Goal: Task Accomplishment & Management: Complete application form

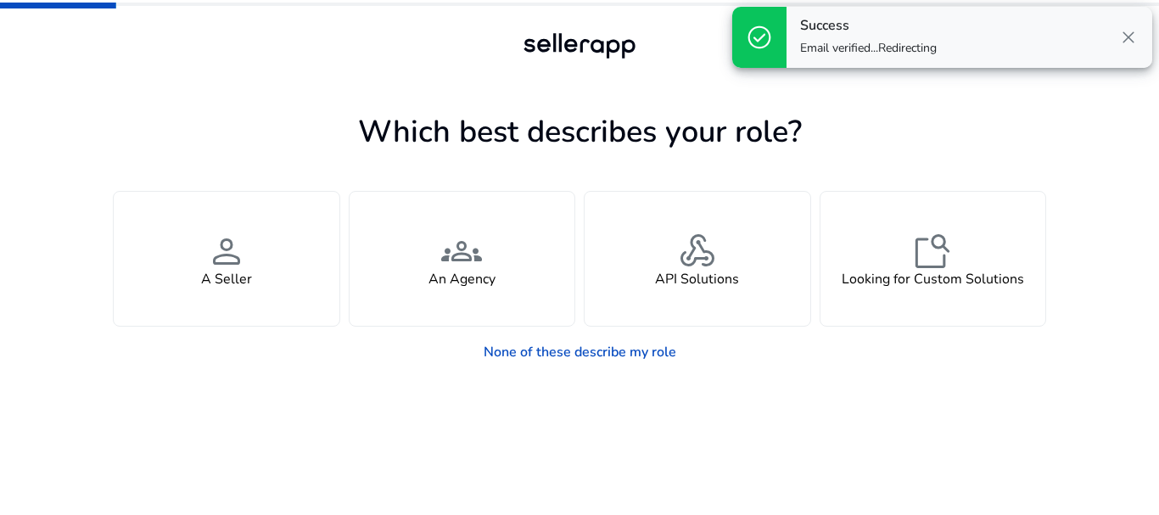
click at [1130, 32] on span "close" at bounding box center [1129, 37] width 20 height 20
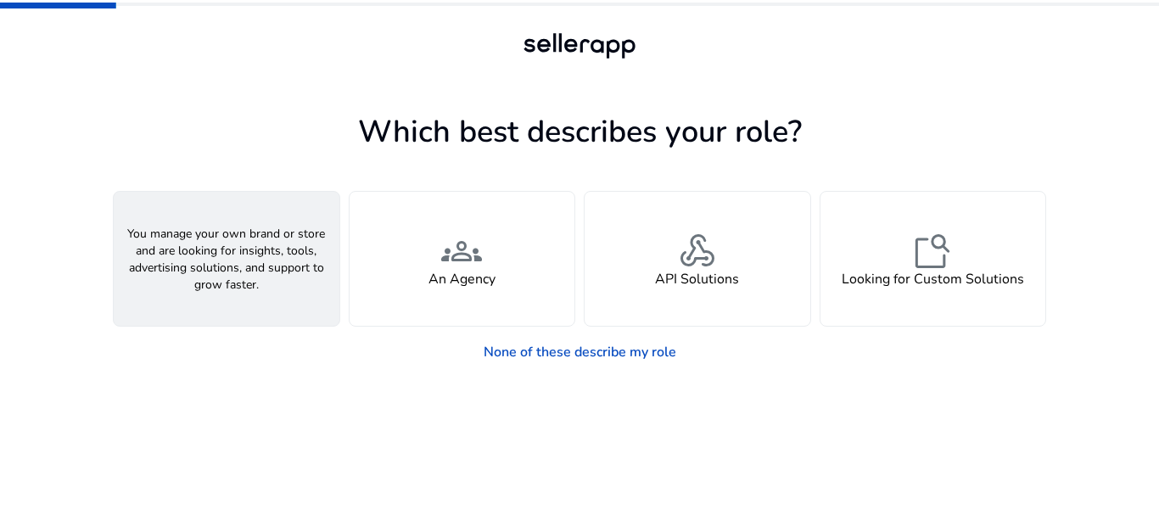
click at [226, 278] on h4 "A Seller" at bounding box center [226, 280] width 51 height 16
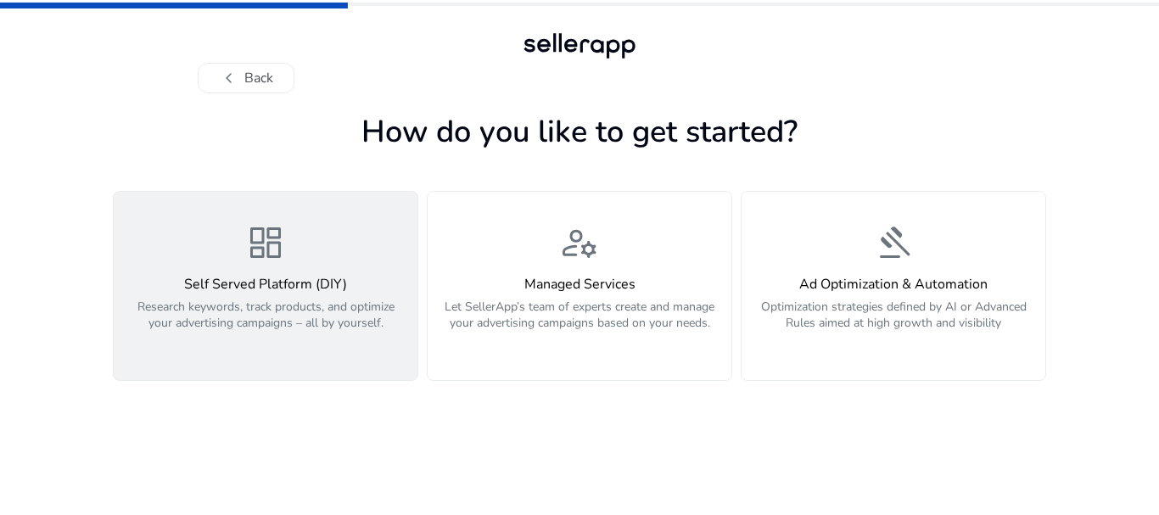
click at [249, 240] on span "dashboard" at bounding box center [265, 242] width 41 height 41
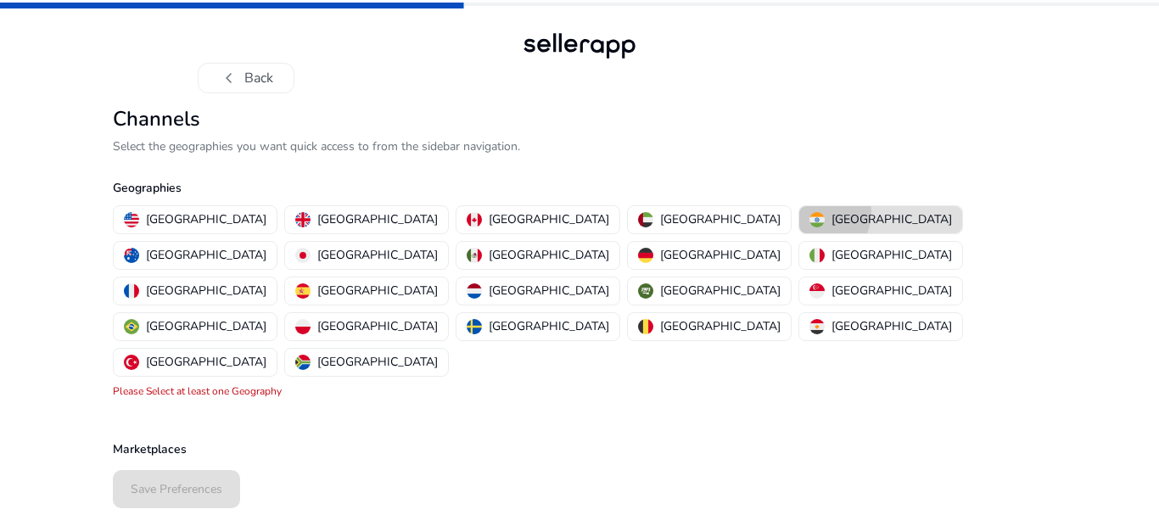
click at [810, 212] on img "button" at bounding box center [817, 219] width 15 height 15
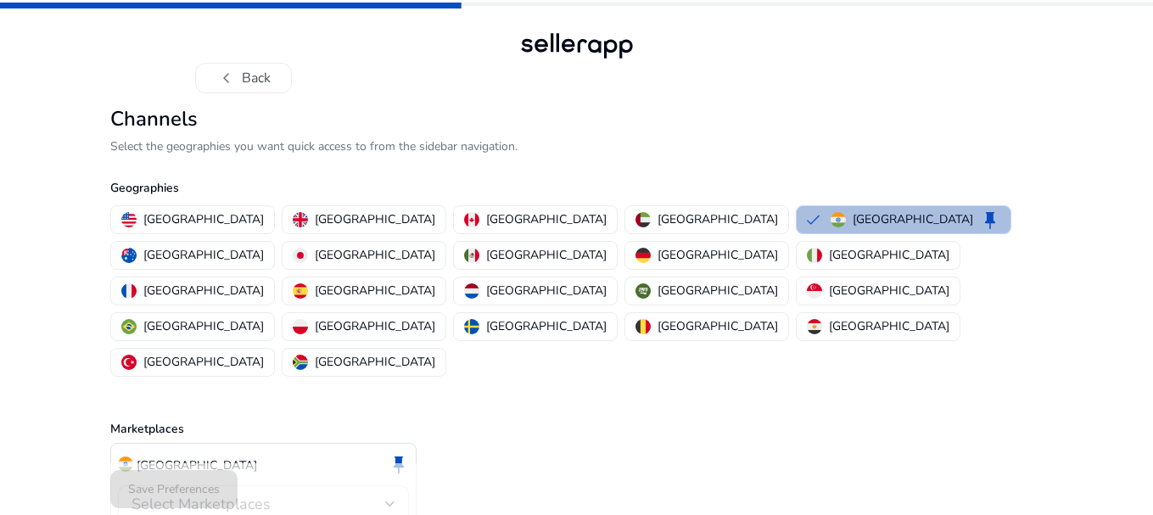
click at [1034, 270] on div "[GEOGRAPHIC_DATA] [GEOGRAPHIC_DATA] [GEOGRAPHIC_DATA] [GEOGRAPHIC_DATA] [GEOGRA…" at bounding box center [574, 291] width 940 height 178
click at [882, 443] on div "India keep Select Marketplaces Please Select at least one Marketplace" at bounding box center [577, 499] width 934 height 112
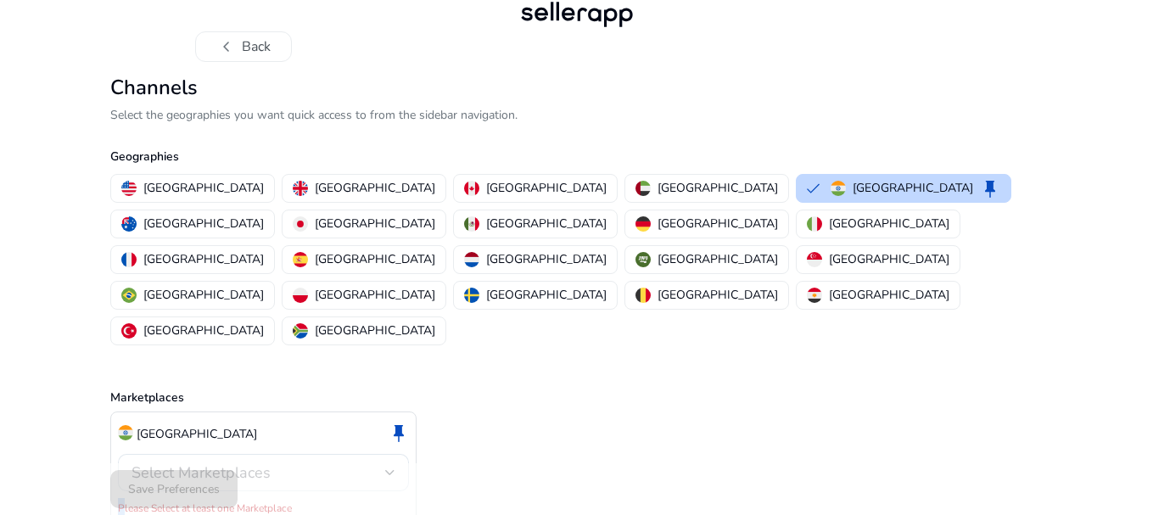
scroll to position [33, 0]
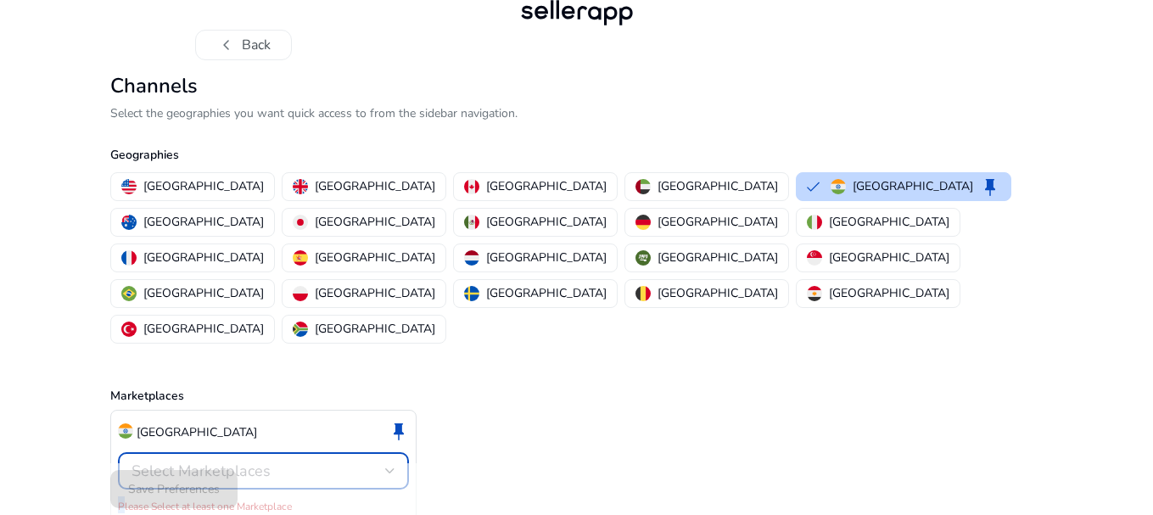
click at [394, 468] on div at bounding box center [390, 471] width 10 height 7
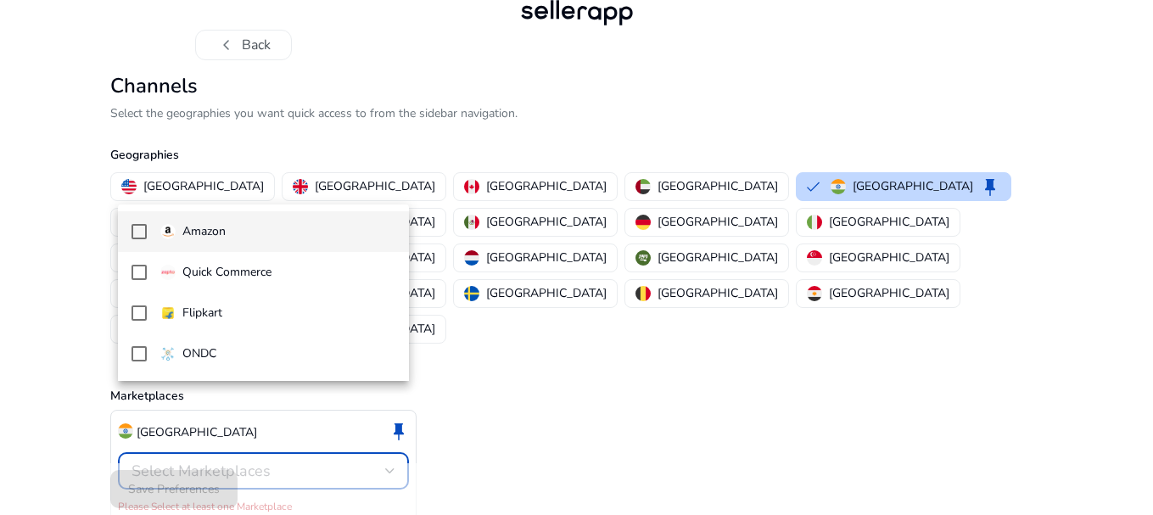
click at [150, 232] on mat-option "Amazon" at bounding box center [263, 231] width 291 height 41
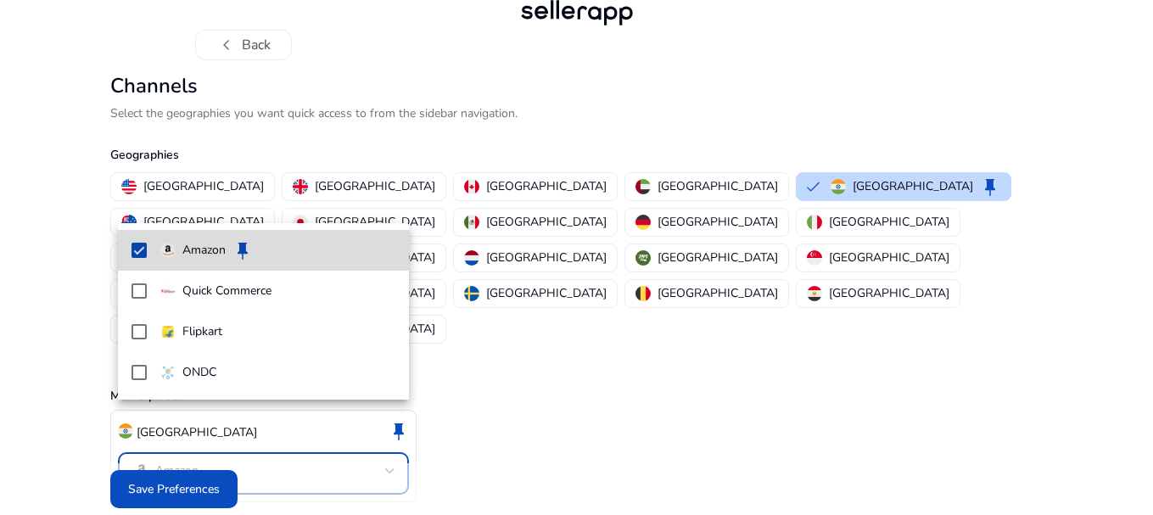
scroll to position [14, 0]
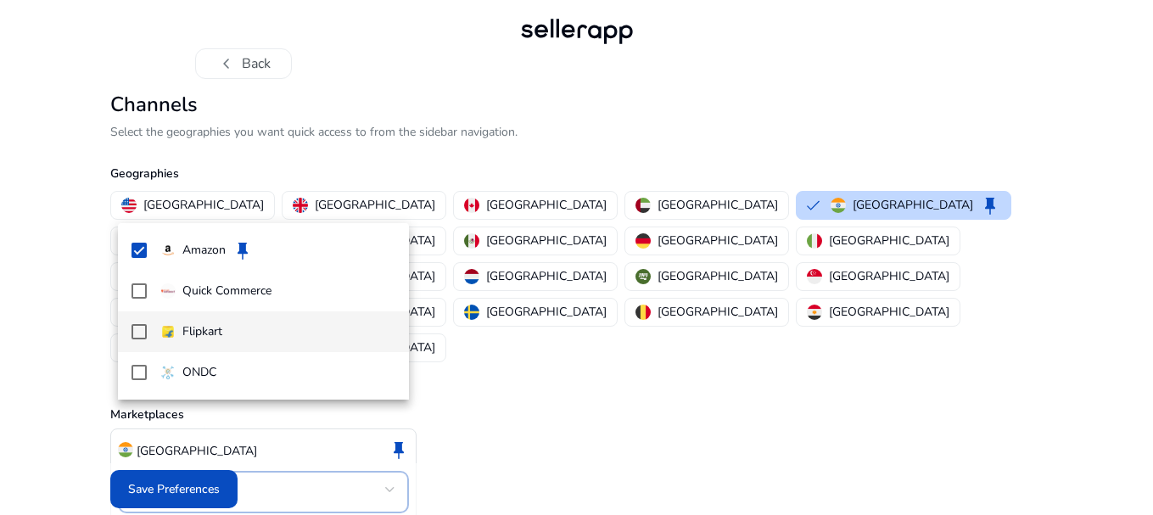
click at [132, 330] on mat-pseudo-checkbox at bounding box center [139, 331] width 15 height 15
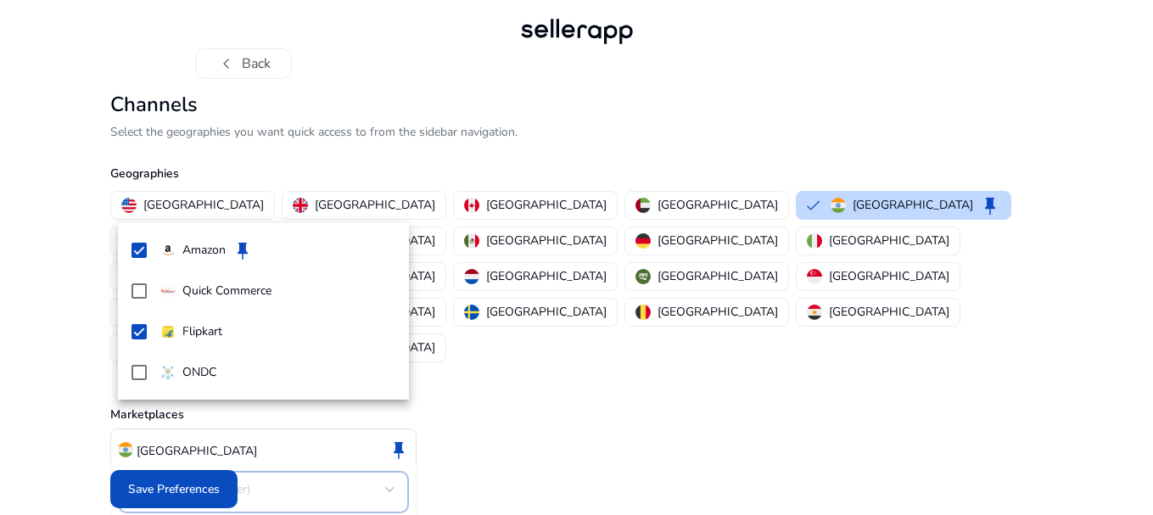
click at [206, 485] on div at bounding box center [576, 257] width 1153 height 515
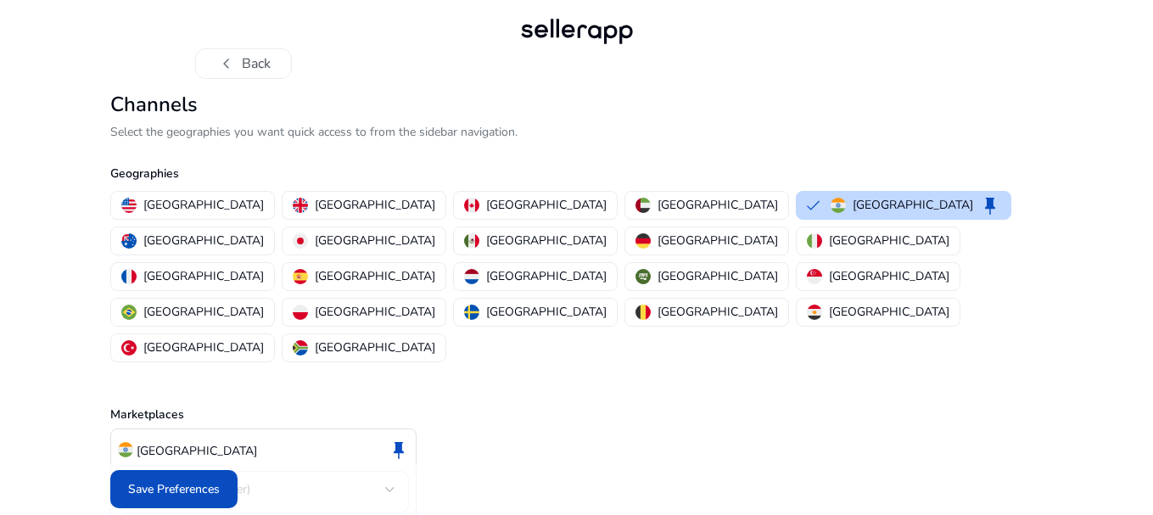
click at [206, 485] on span "Save Preferences" at bounding box center [174, 489] width 92 height 18
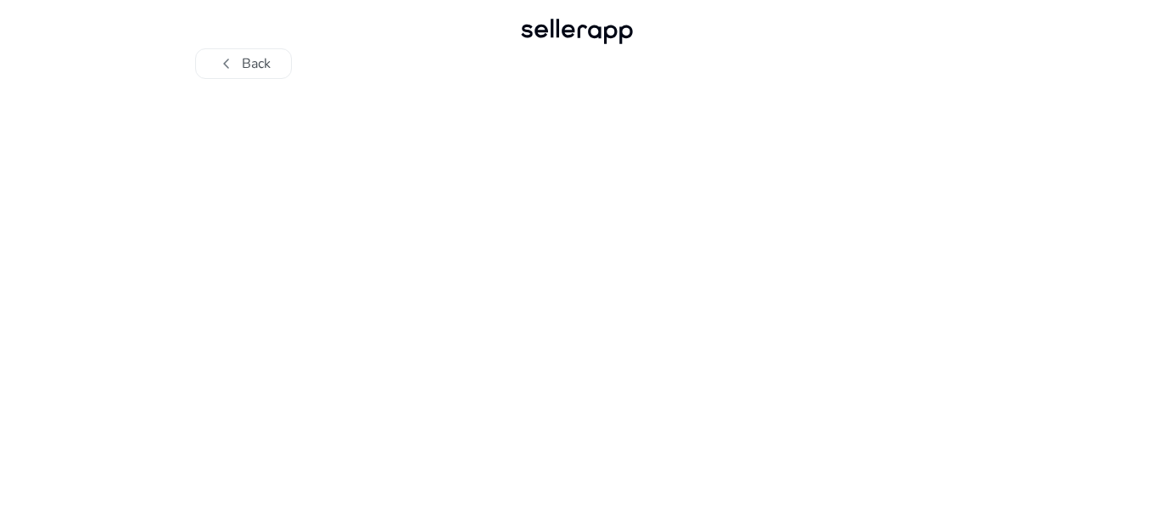
scroll to position [0, 0]
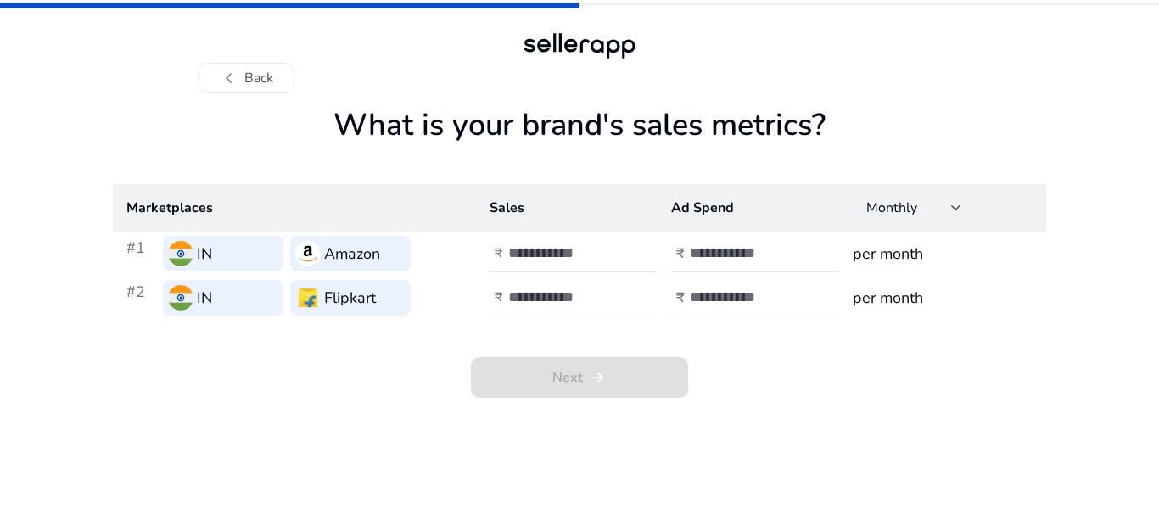
click at [193, 250] on img at bounding box center [180, 253] width 25 height 25
click at [534, 256] on input "number" at bounding box center [565, 253] width 115 height 19
type input "****"
click at [541, 288] on input "number" at bounding box center [565, 297] width 115 height 19
type input "****"
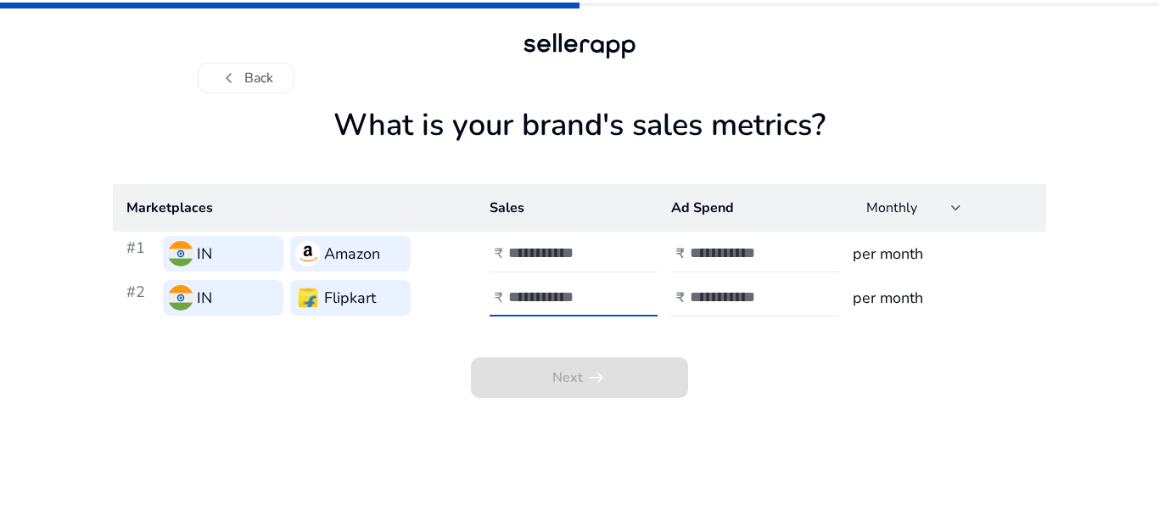
click at [716, 247] on input "number" at bounding box center [747, 253] width 115 height 19
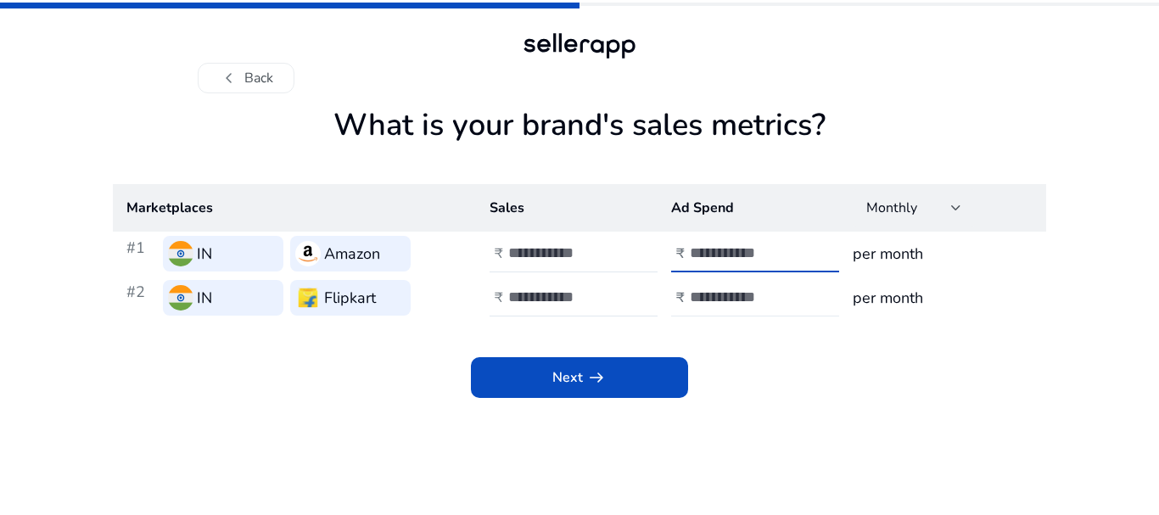
type input "**"
click at [727, 300] on input "number" at bounding box center [747, 297] width 115 height 19
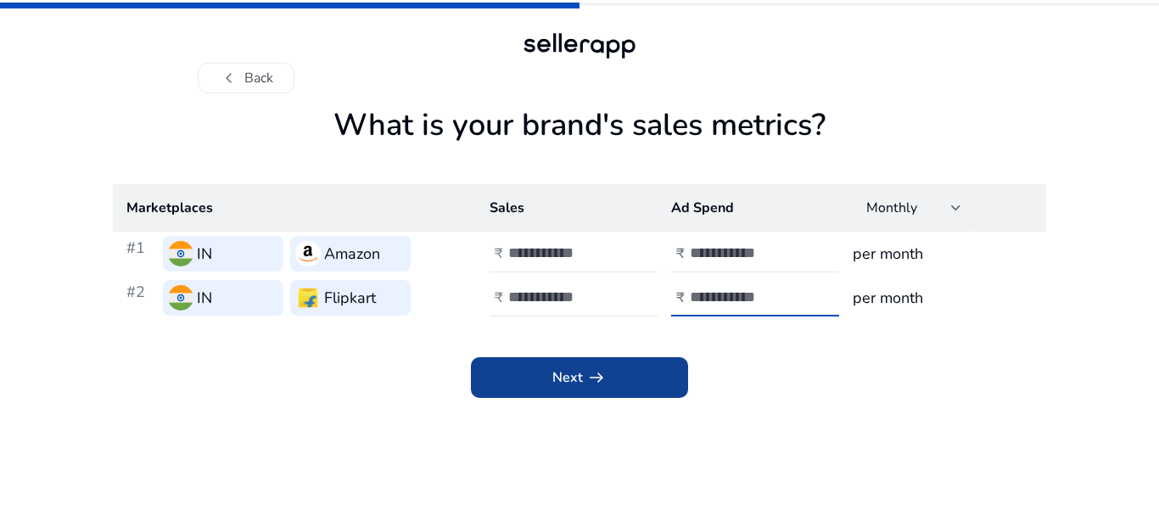
type input "**"
click at [655, 377] on span at bounding box center [579, 377] width 217 height 41
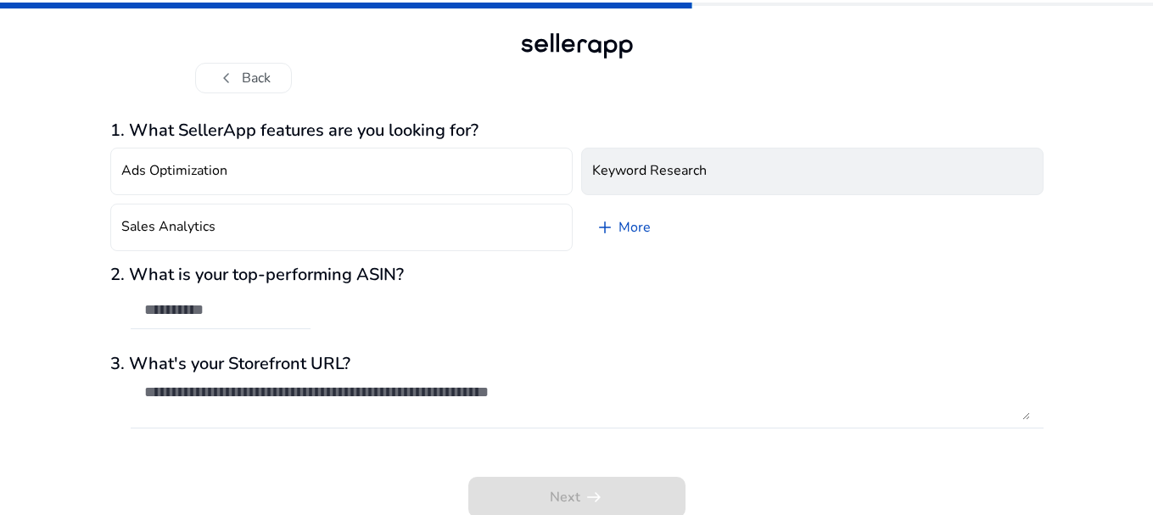
click at [738, 173] on button "Keyword Research" at bounding box center [812, 172] width 463 height 48
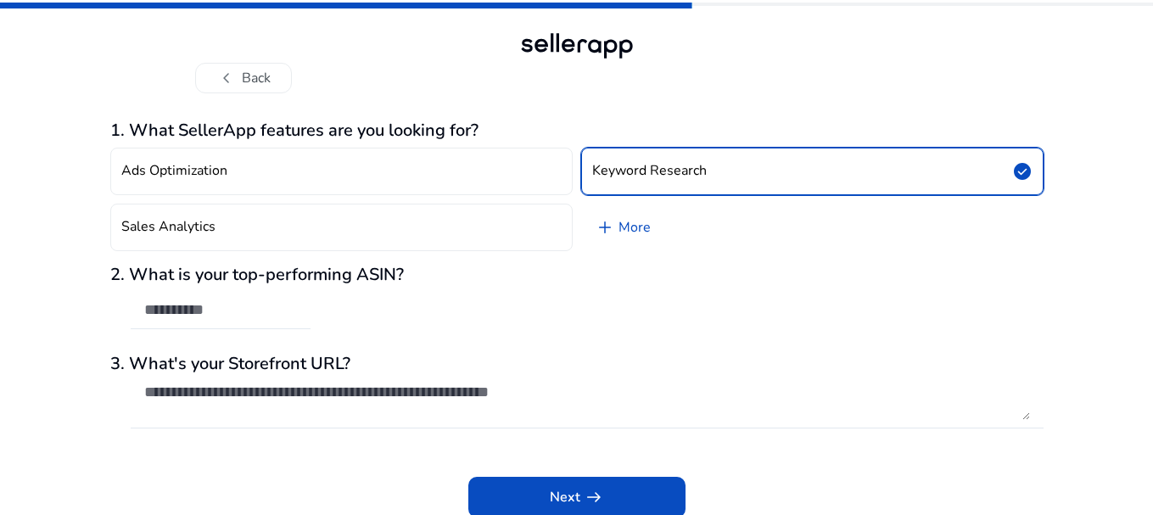
click at [770, 155] on button "Keyword Research check_circle" at bounding box center [812, 172] width 463 height 48
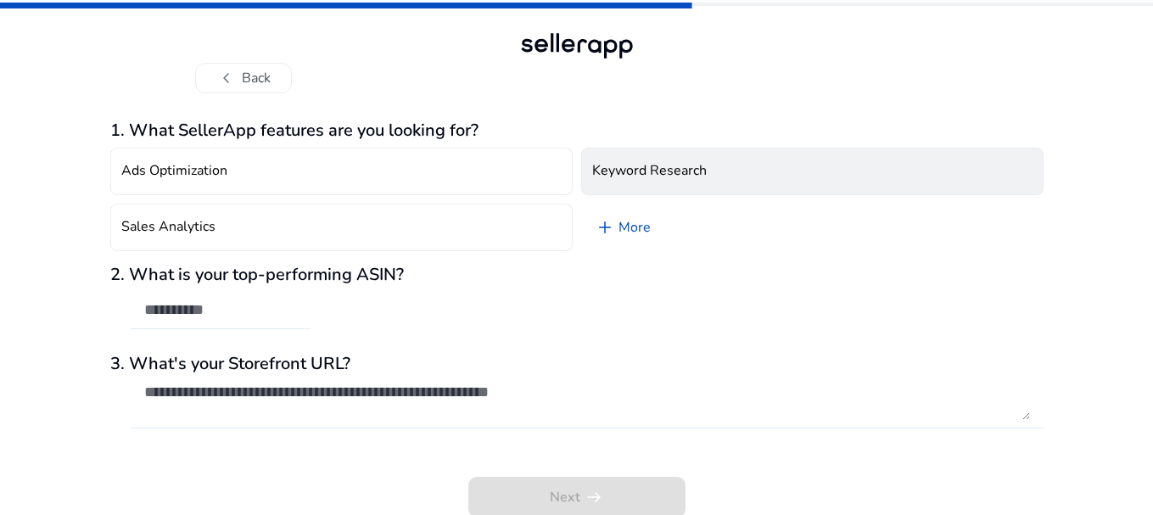
click at [723, 162] on button "Keyword Research" at bounding box center [812, 172] width 463 height 48
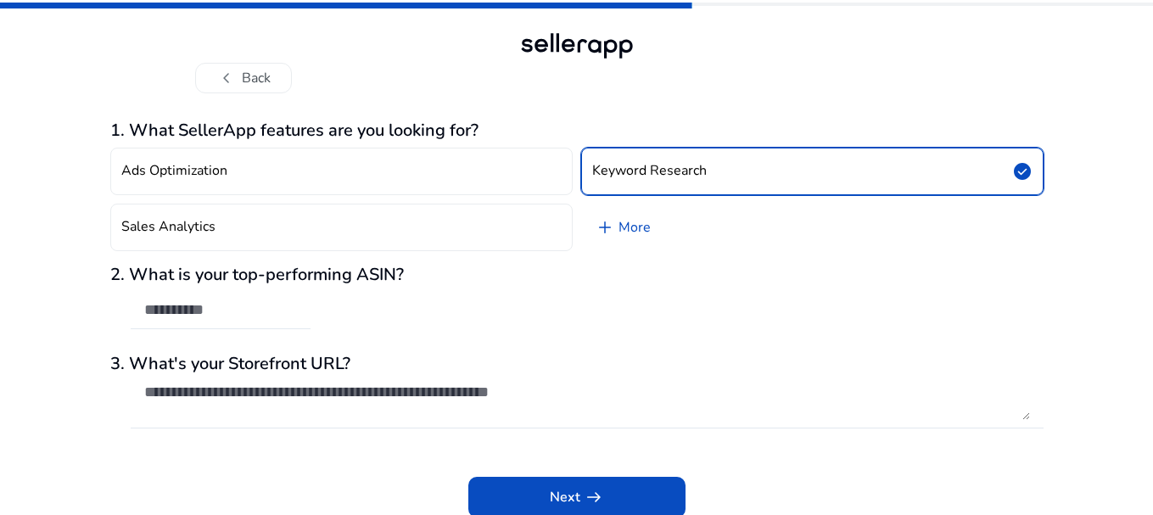
click at [722, 163] on button "Keyword Research check_circle" at bounding box center [812, 172] width 463 height 48
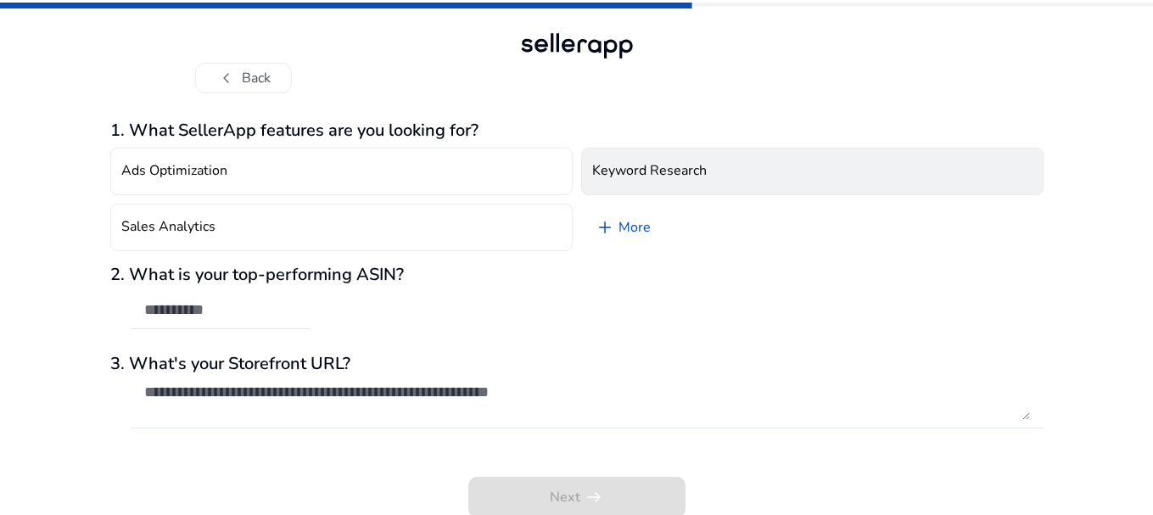
click at [637, 166] on h4 "Keyword Research" at bounding box center [649, 171] width 115 height 16
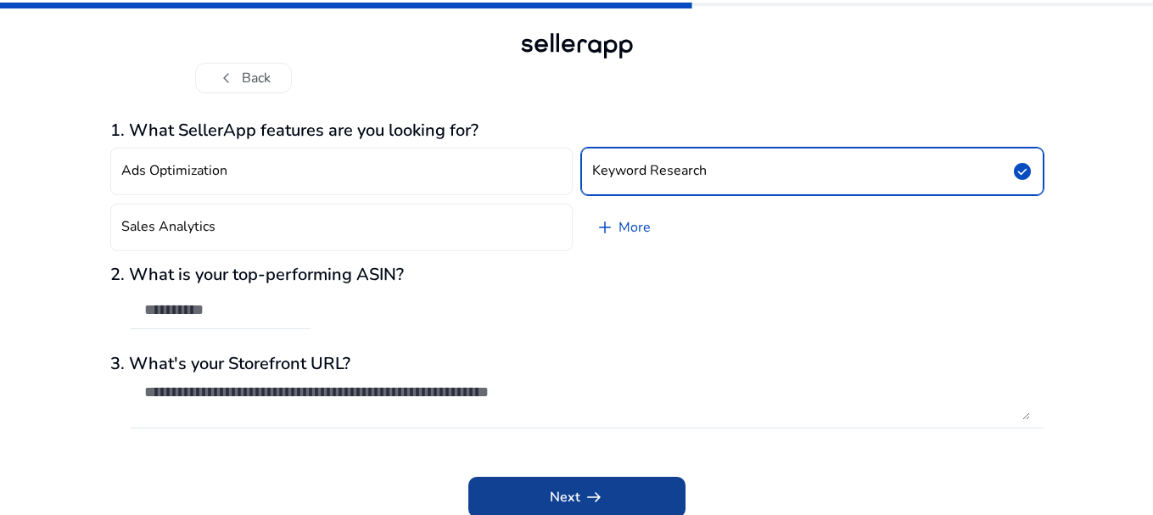
click at [619, 490] on span at bounding box center [577, 497] width 217 height 41
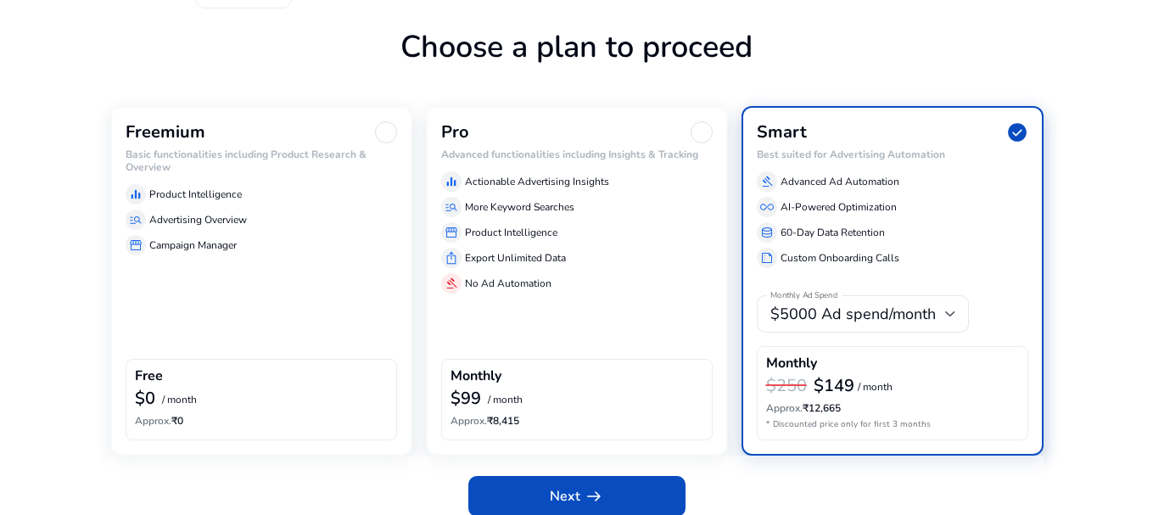
scroll to position [100, 0]
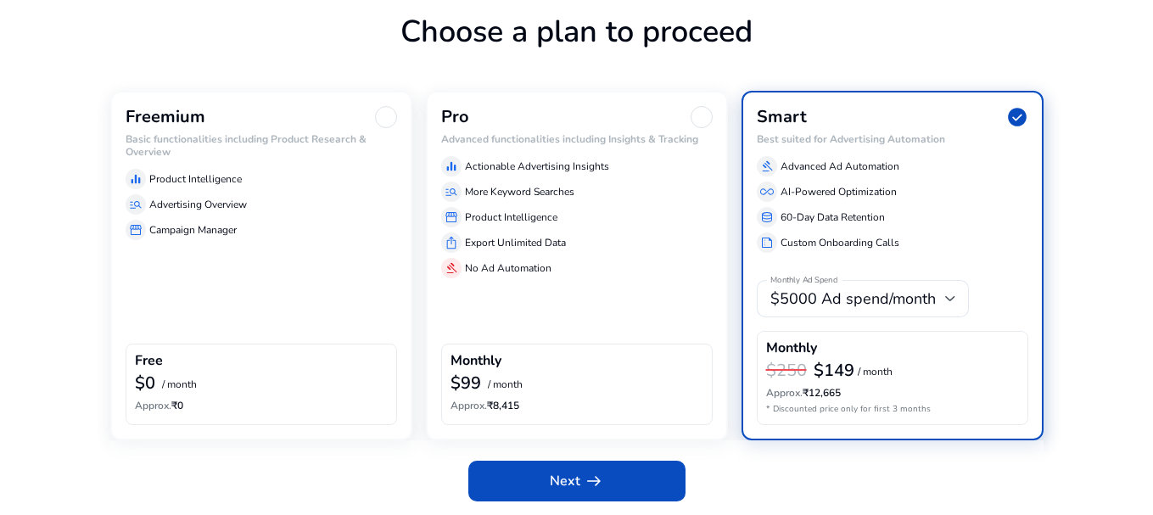
click at [201, 387] on div "$0 / month" at bounding box center [261, 384] width 253 height 22
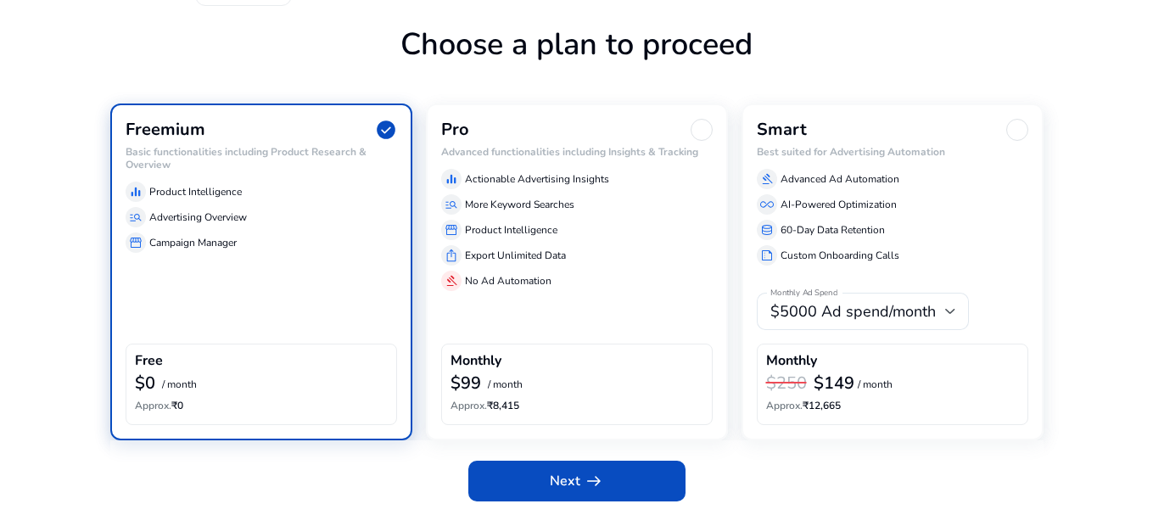
scroll to position [87, 0]
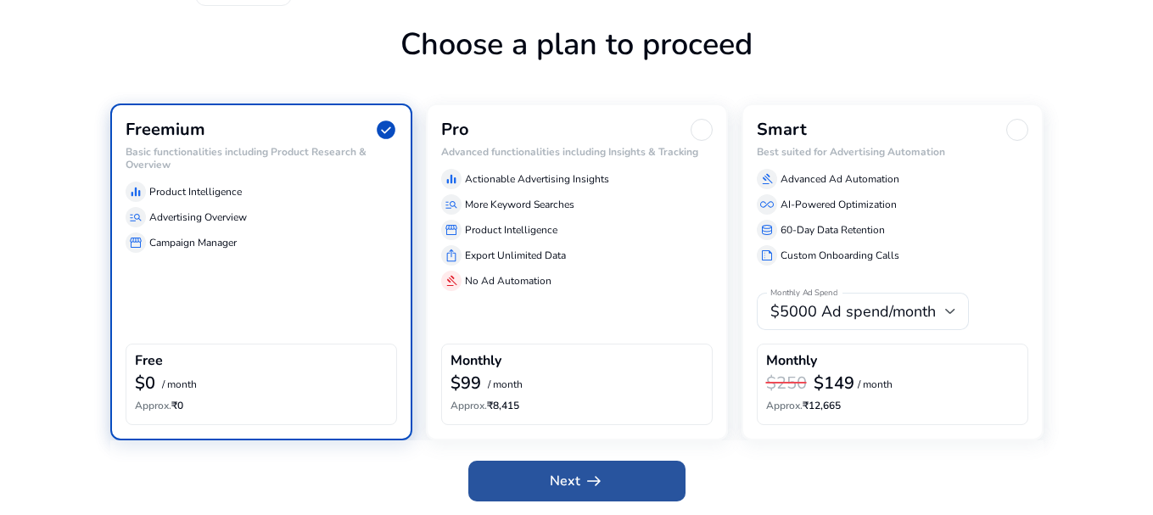
click at [535, 483] on span at bounding box center [577, 481] width 217 height 41
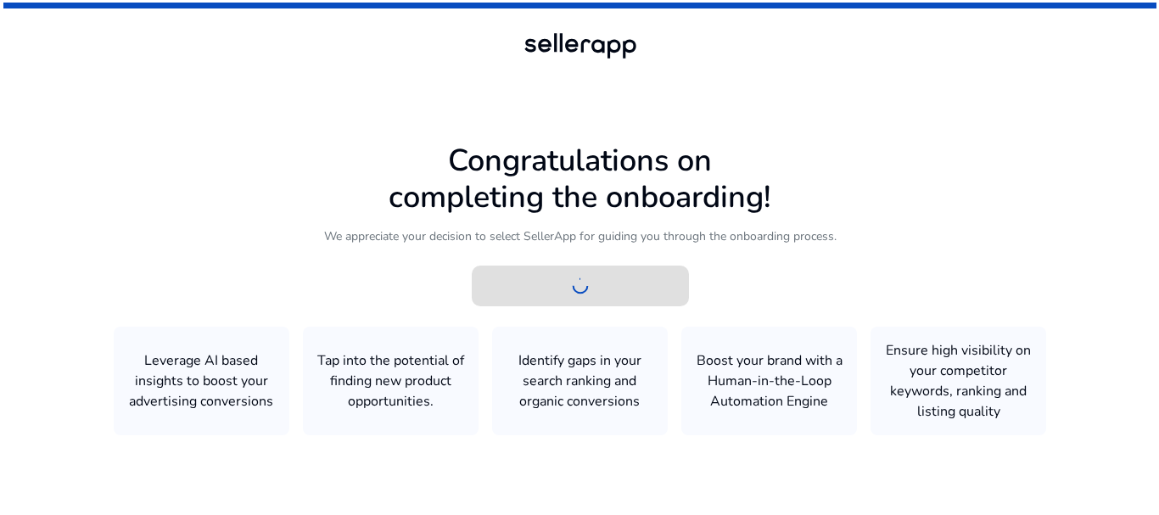
scroll to position [0, 0]
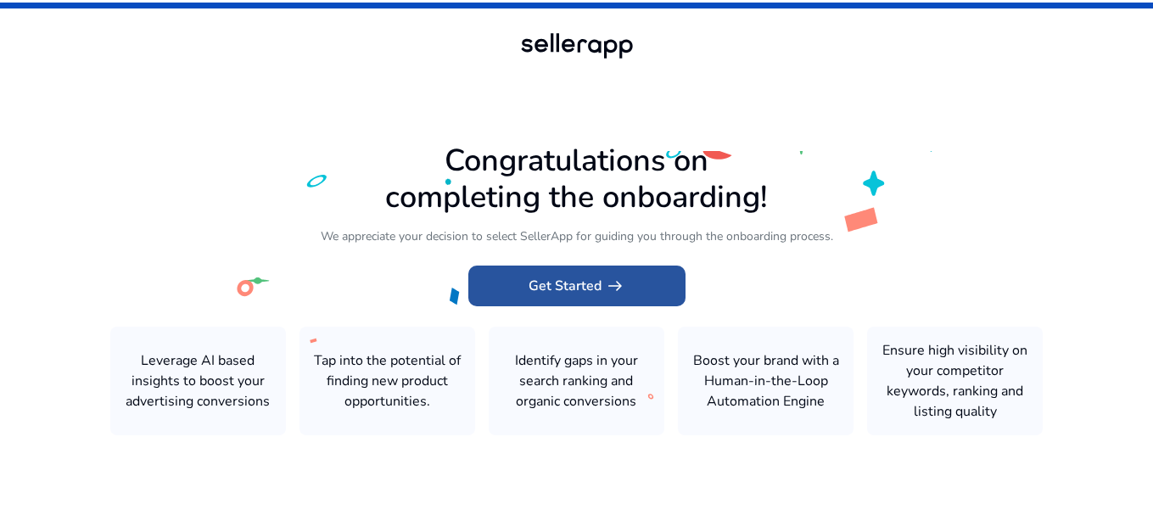
click at [558, 276] on span "Get Started arrow_right_alt" at bounding box center [577, 286] width 97 height 20
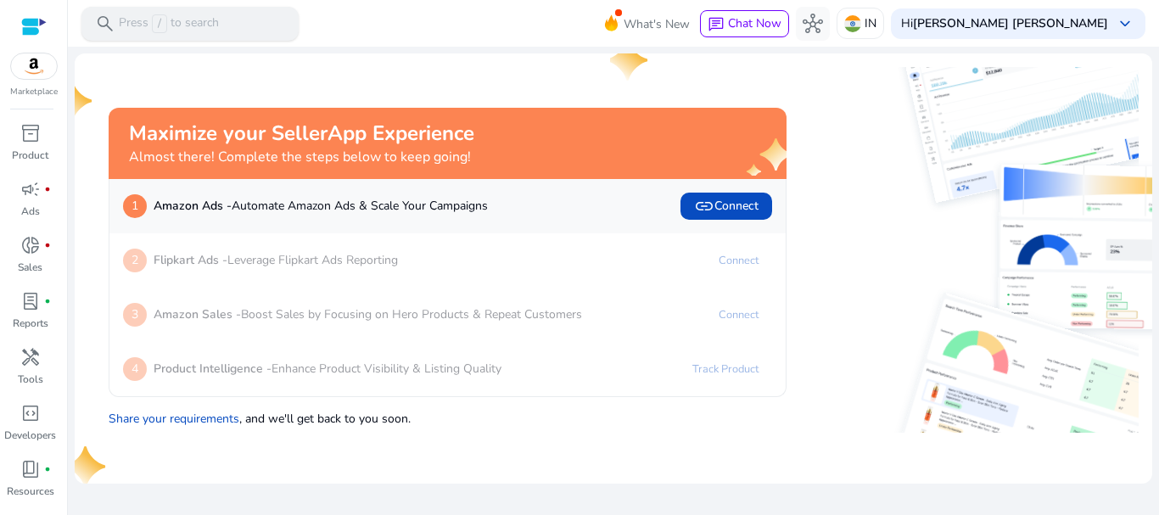
click at [228, 28] on div "search Press / to search" at bounding box center [189, 24] width 217 height 34
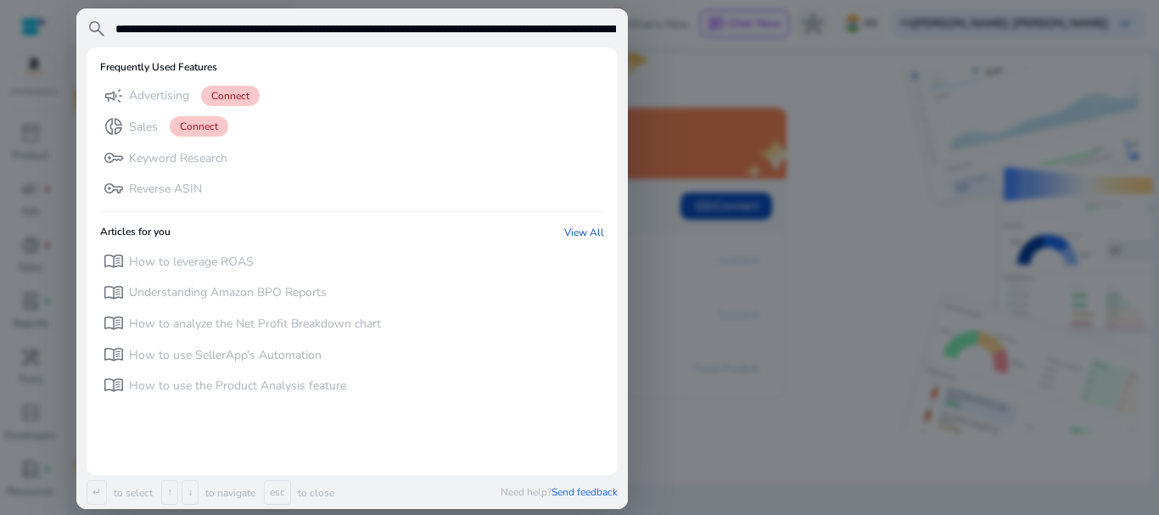
scroll to position [0, 272]
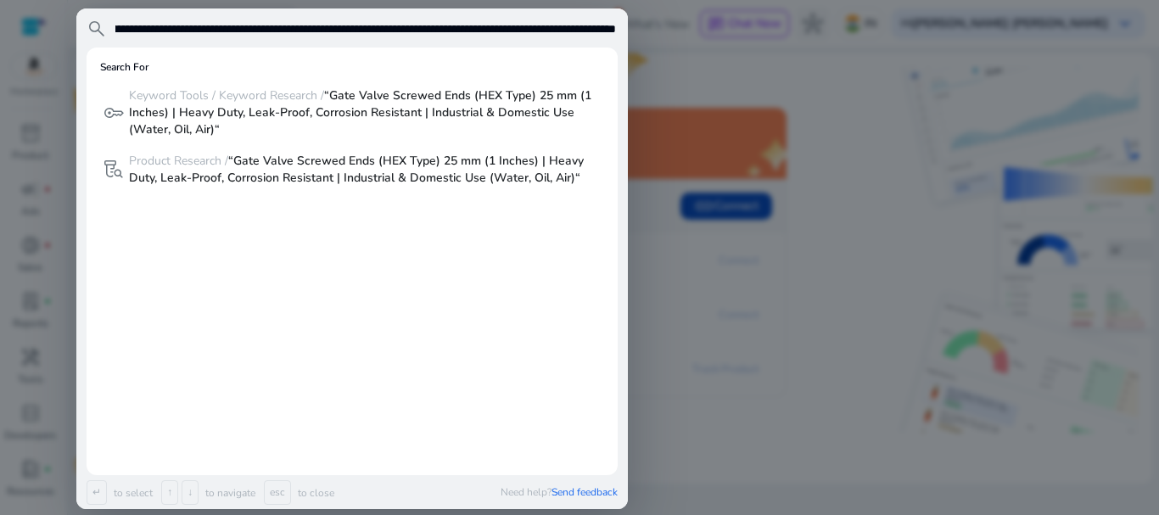
type input "**********"
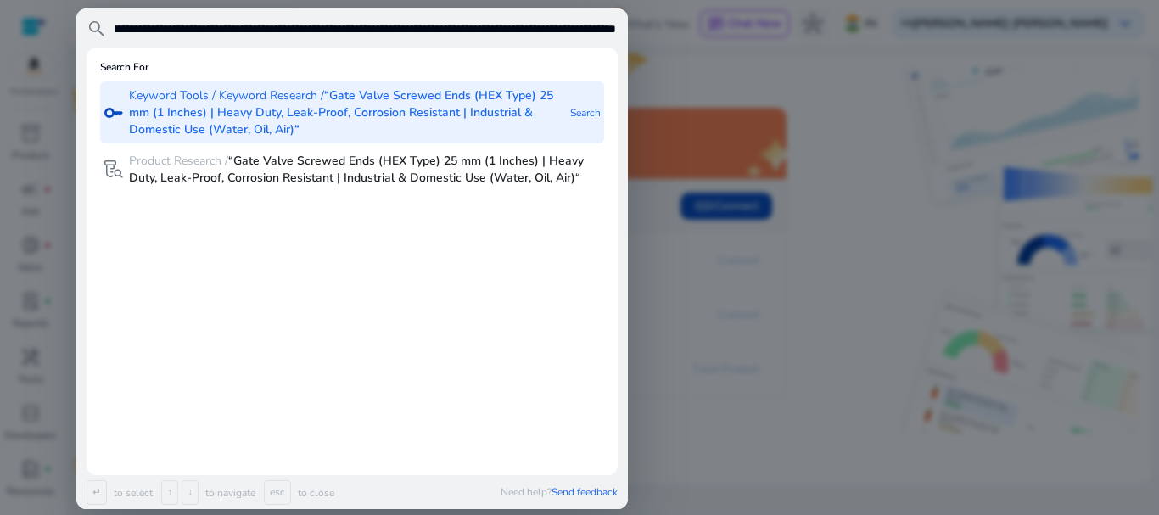
scroll to position [0, 0]
click at [349, 114] on b "“Gate Valve Screwed Ends (HEX Type) 25 mm (1 Inches) | Heavy Duty, Leak-Proof, …" at bounding box center [341, 112] width 424 height 50
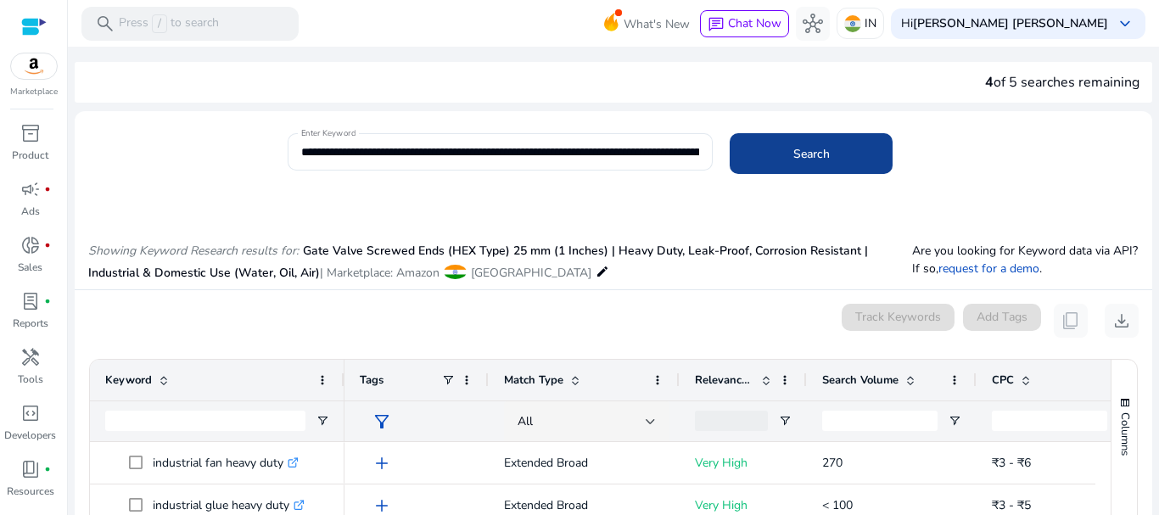
click at [805, 151] on span "Search" at bounding box center [812, 154] width 36 height 18
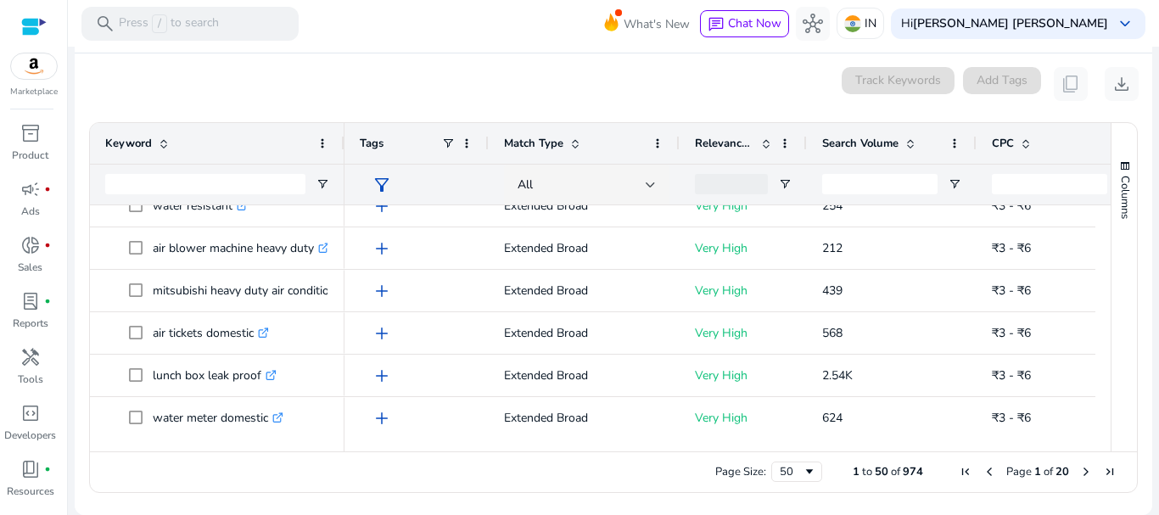
scroll to position [774, 0]
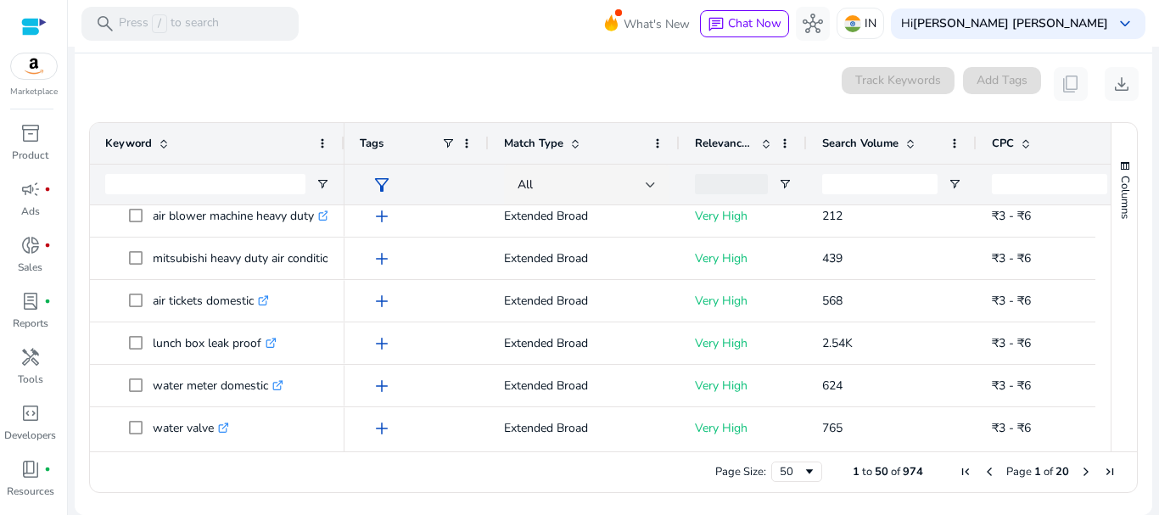
drag, startPoint x: 1110, startPoint y: 297, endPoint x: 1121, endPoint y: 347, distance: 51.3
click at [1121, 347] on div "Columns" at bounding box center [1124, 287] width 25 height 328
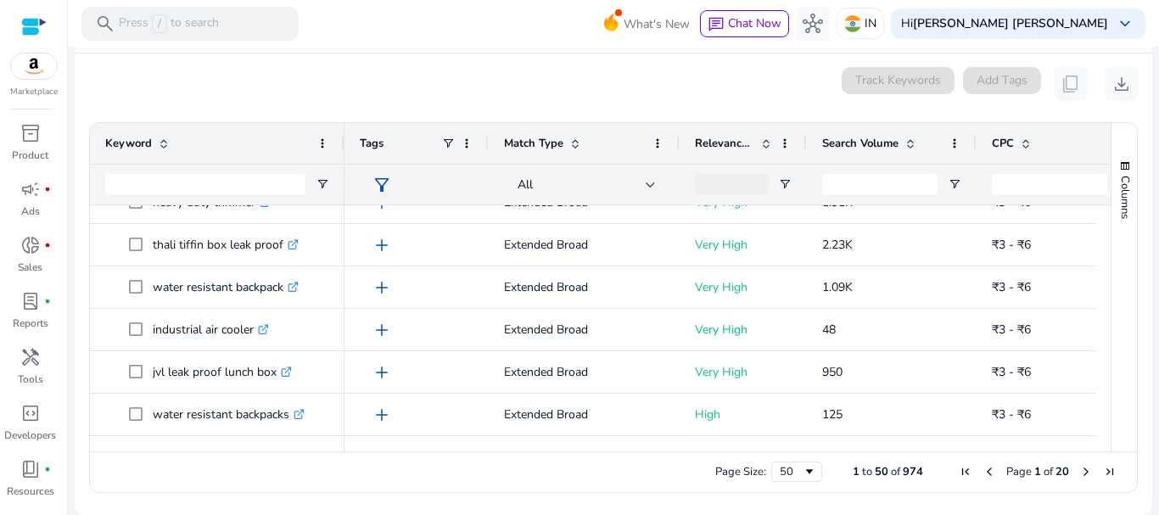
click at [1112, 422] on div "Columns" at bounding box center [1124, 287] width 25 height 328
drag, startPoint x: 1106, startPoint y: 422, endPoint x: 1103, endPoint y: 407, distance: 14.7
click at [1103, 407] on div "Keyword Tags Match Type 8" at bounding box center [613, 287] width 1047 height 328
click at [167, 187] on input "Keyword Filter Input" at bounding box center [205, 184] width 200 height 20
type input "*"
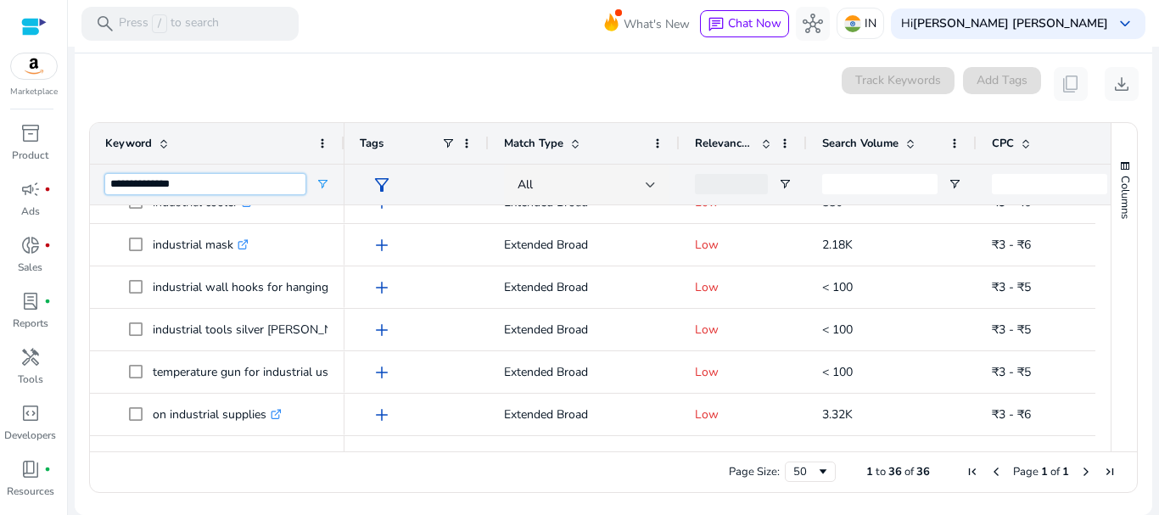
type input "**********"
